Goal: Information Seeking & Learning: Learn about a topic

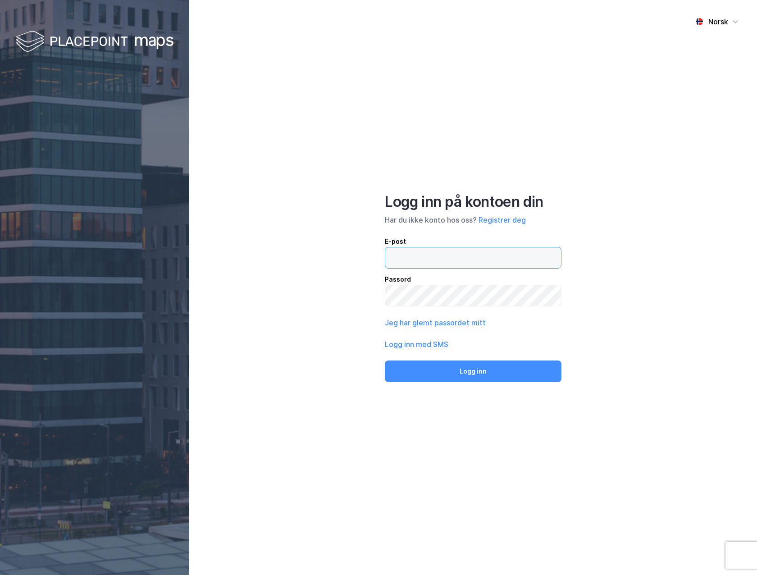
click at [448, 257] on input "email" at bounding box center [473, 257] width 176 height 21
type input "[EMAIL_ADDRESS][DOMAIN_NAME]"
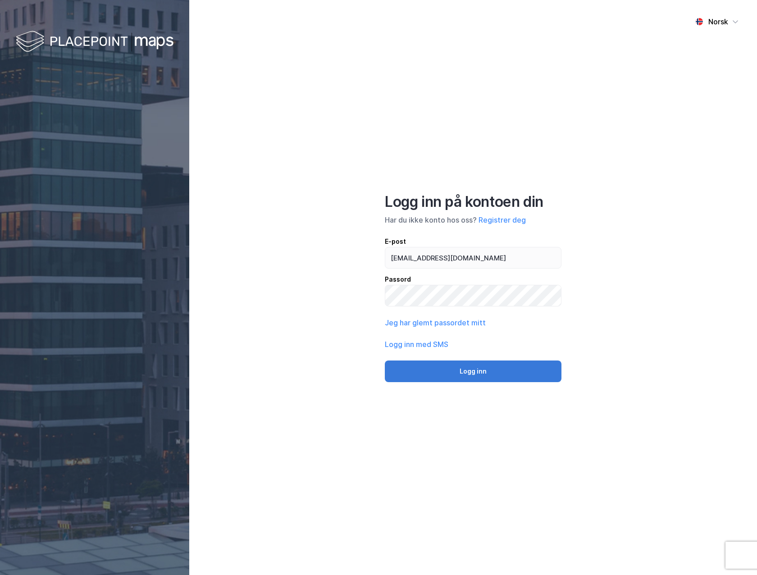
click at [473, 370] on button "Logg inn" at bounding box center [473, 371] width 177 height 22
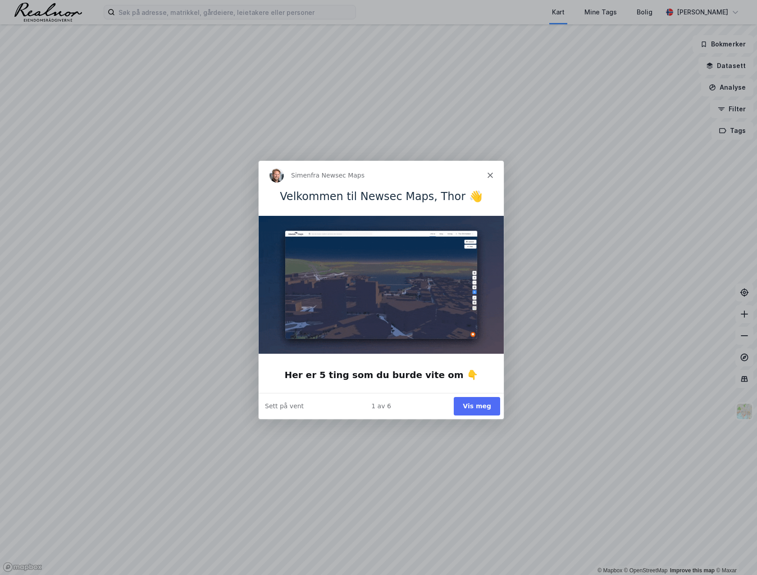
click at [473, 408] on button "Vis meg" at bounding box center [476, 405] width 46 height 18
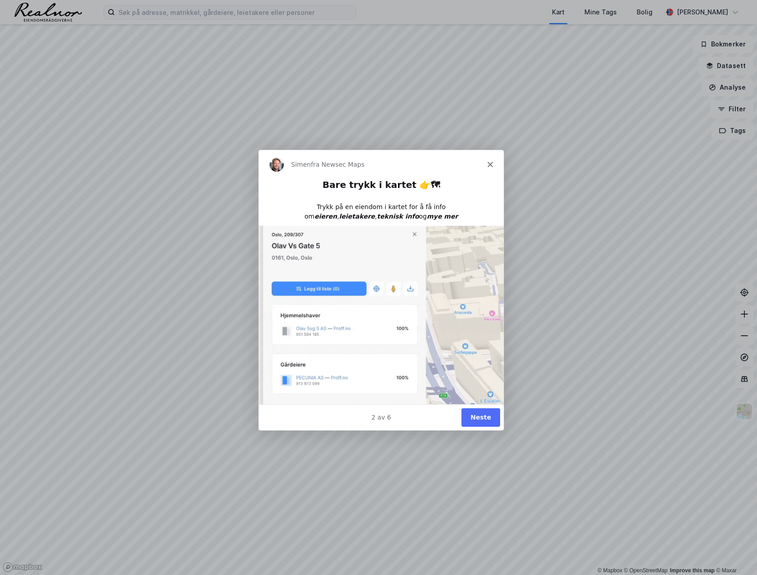
click at [485, 416] on button "Neste" at bounding box center [480, 417] width 39 height 18
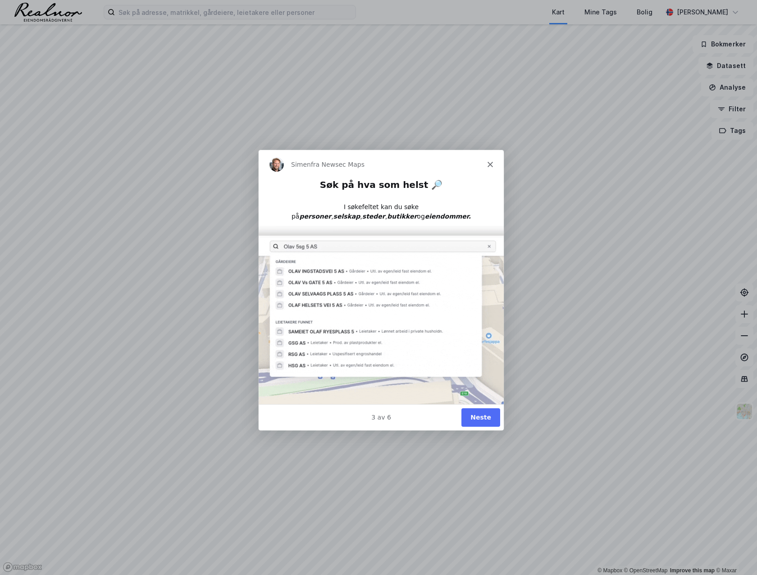
click at [485, 417] on button "Neste" at bounding box center [480, 417] width 39 height 18
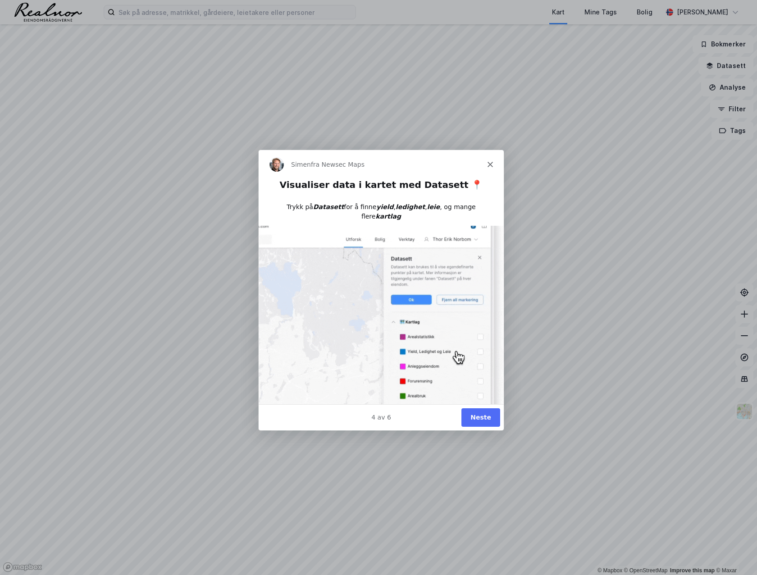
click at [485, 417] on button "Neste" at bounding box center [480, 417] width 39 height 18
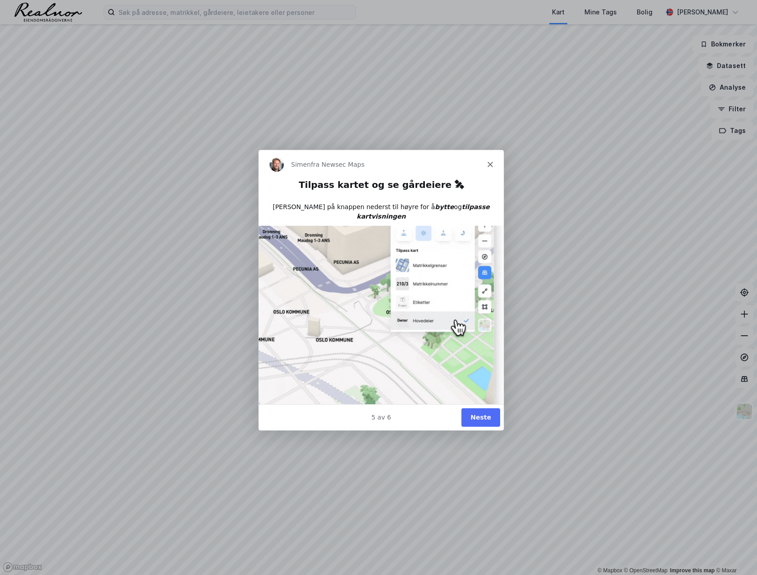
click at [485, 417] on button "Neste" at bounding box center [480, 417] width 39 height 18
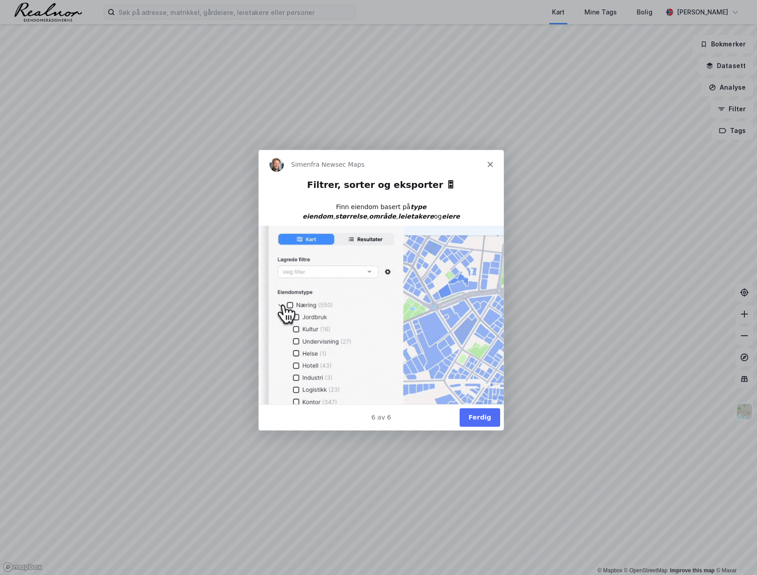
click at [479, 414] on button "Ferdig" at bounding box center [479, 417] width 41 height 18
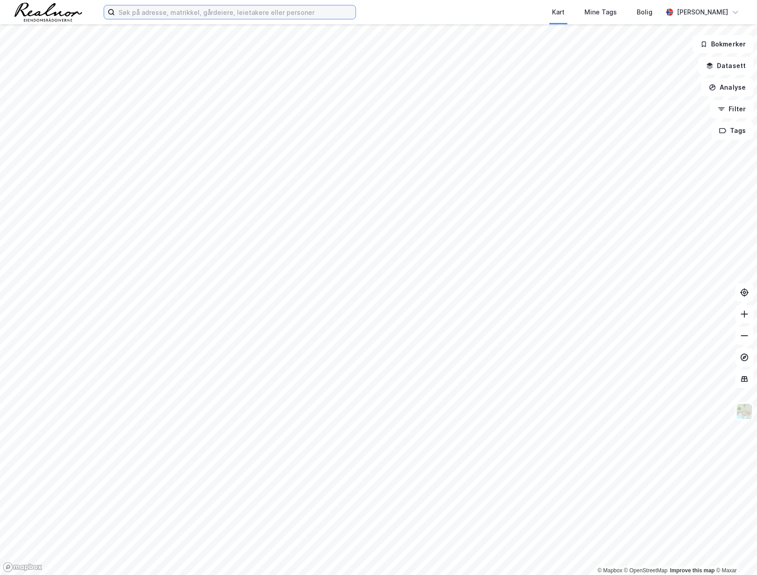
click at [147, 14] on input at bounding box center [235, 12] width 241 height 14
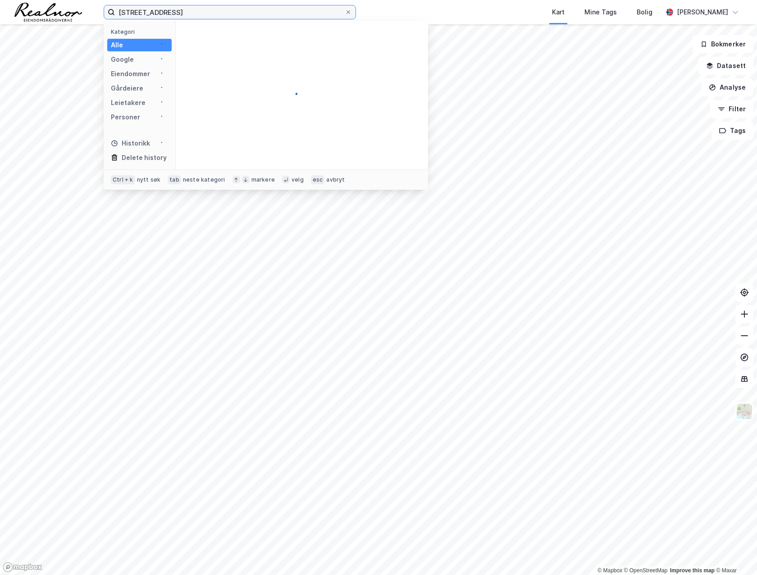
type input "[STREET_ADDRESS]"
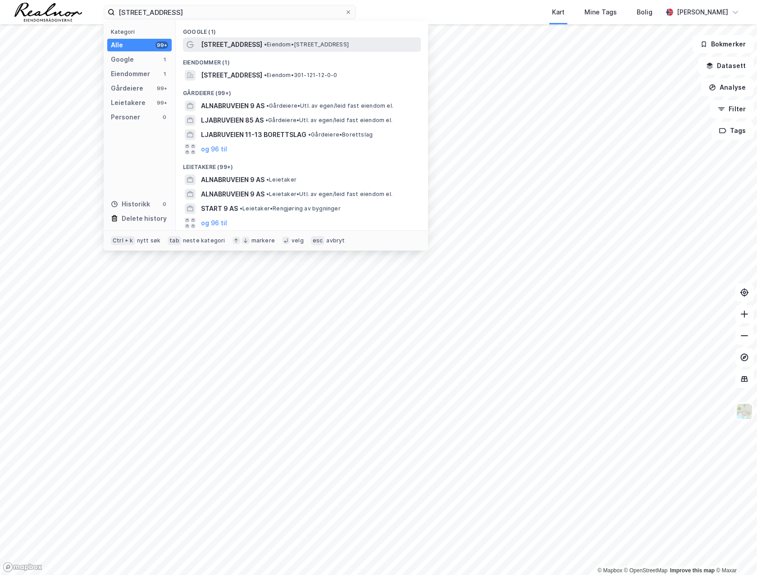
click at [230, 43] on span "[STREET_ADDRESS]" at bounding box center [231, 44] width 61 height 11
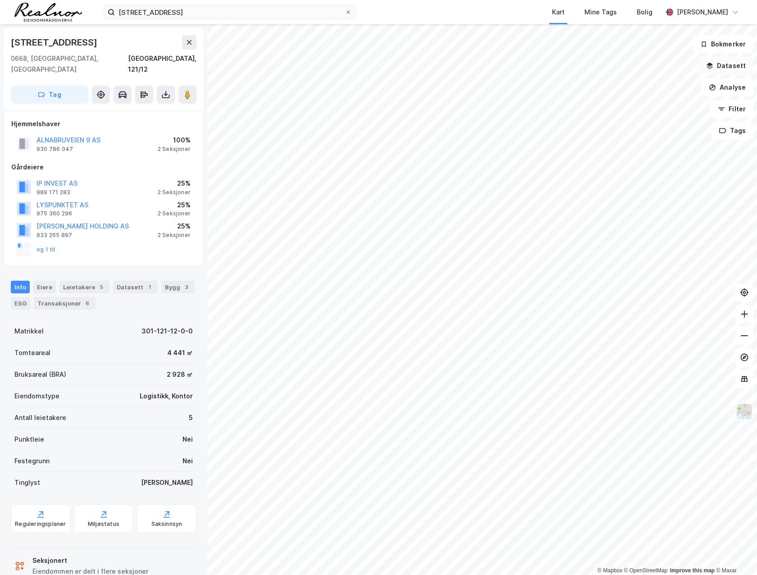
click at [496, 299] on div "© Mapbox © OpenStreetMap Improve this map © Maxar [STREET_ADDRESS], 121/12 Tag …" at bounding box center [378, 299] width 757 height 551
click at [34, 507] on div "Reguleringsplaner" at bounding box center [40, 518] width 59 height 29
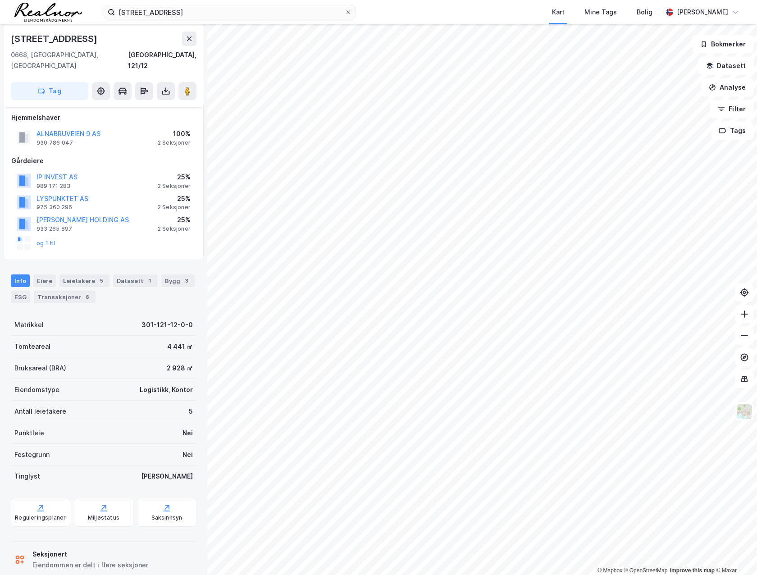
scroll to position [13, 0]
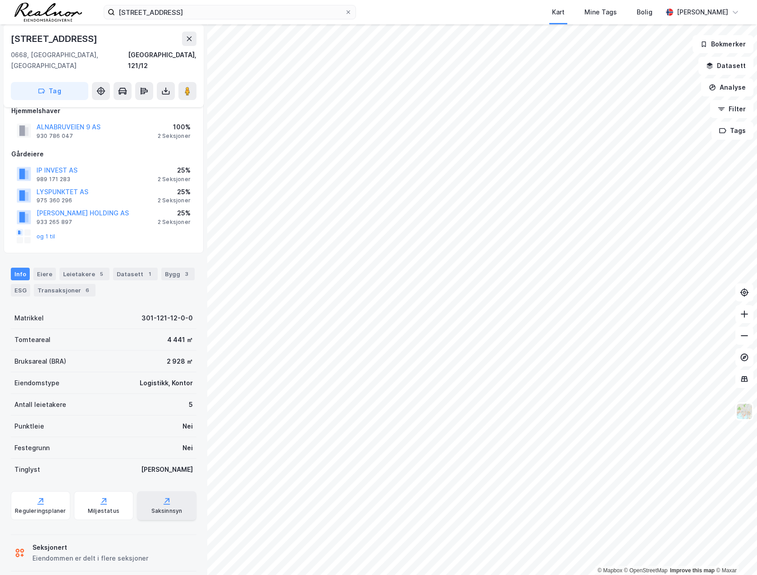
click at [164, 504] on icon at bounding box center [167, 504] width 6 height 1
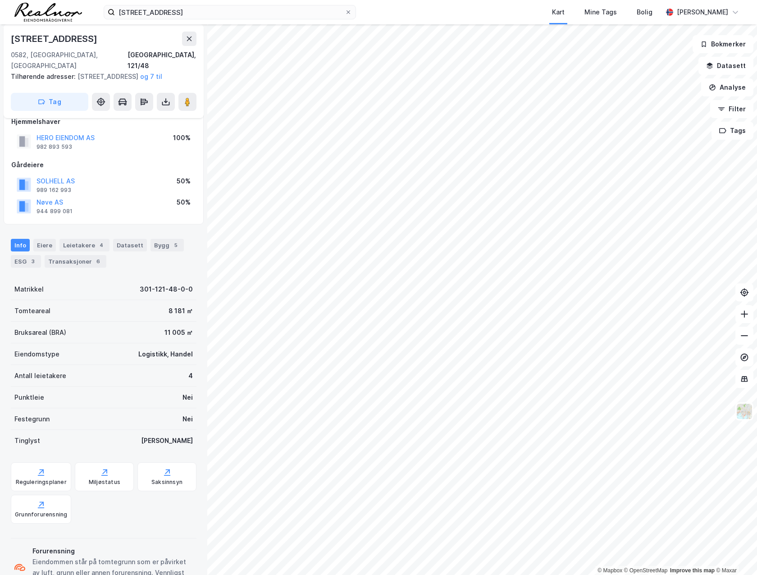
scroll to position [13, 0]
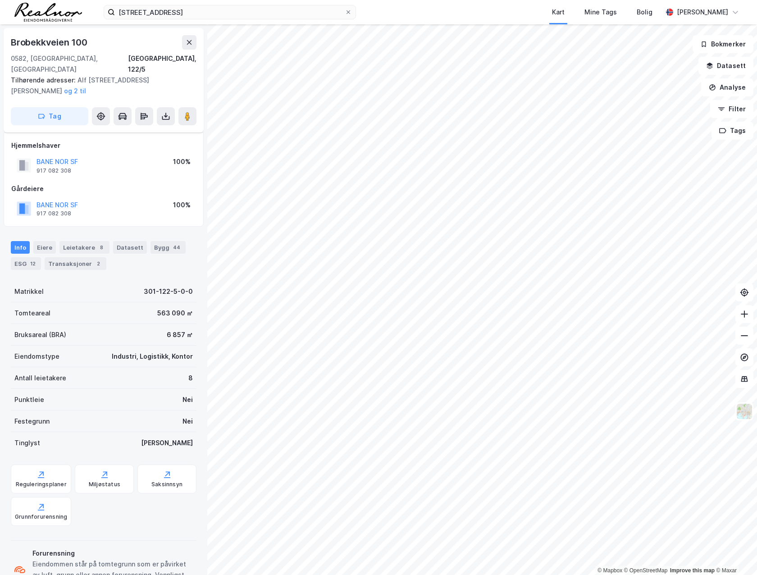
scroll to position [13, 0]
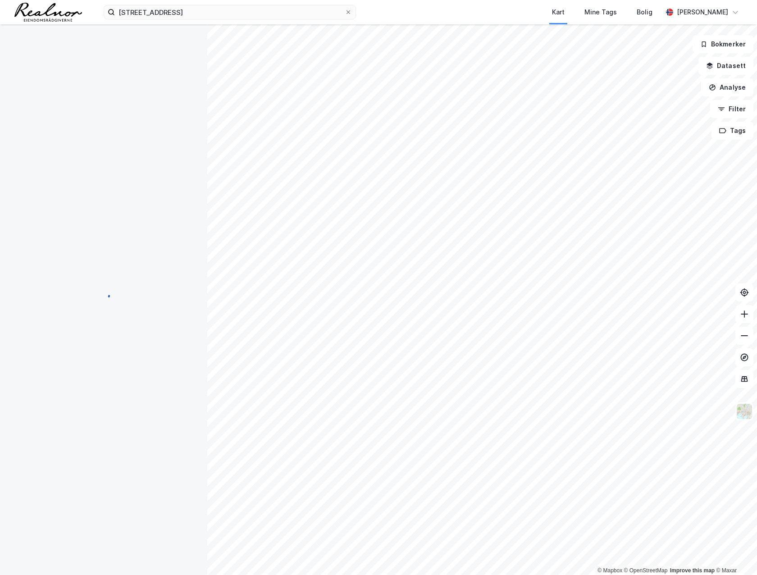
scroll to position [13, 0]
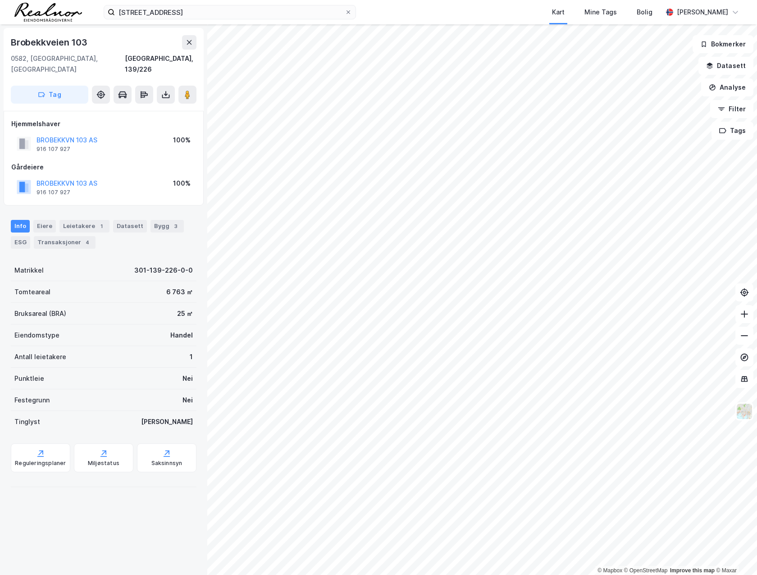
scroll to position [13, 0]
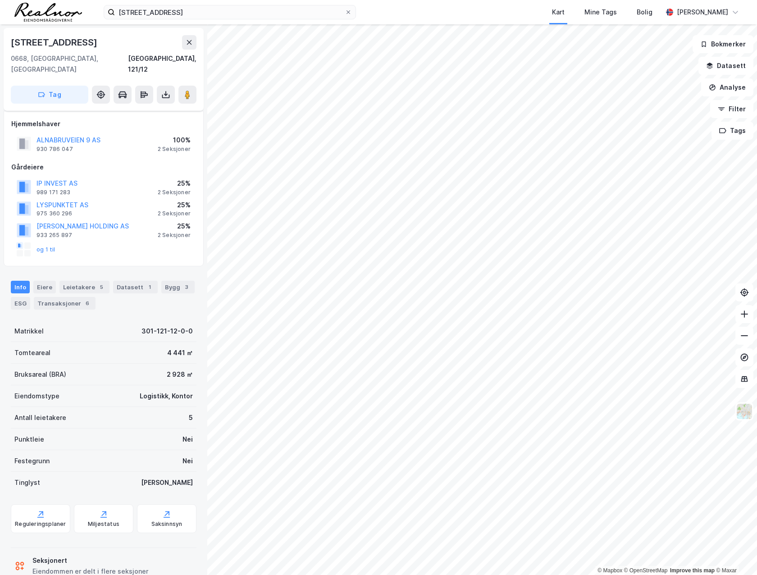
scroll to position [13, 0]
